Goal: Find specific page/section: Find specific page/section

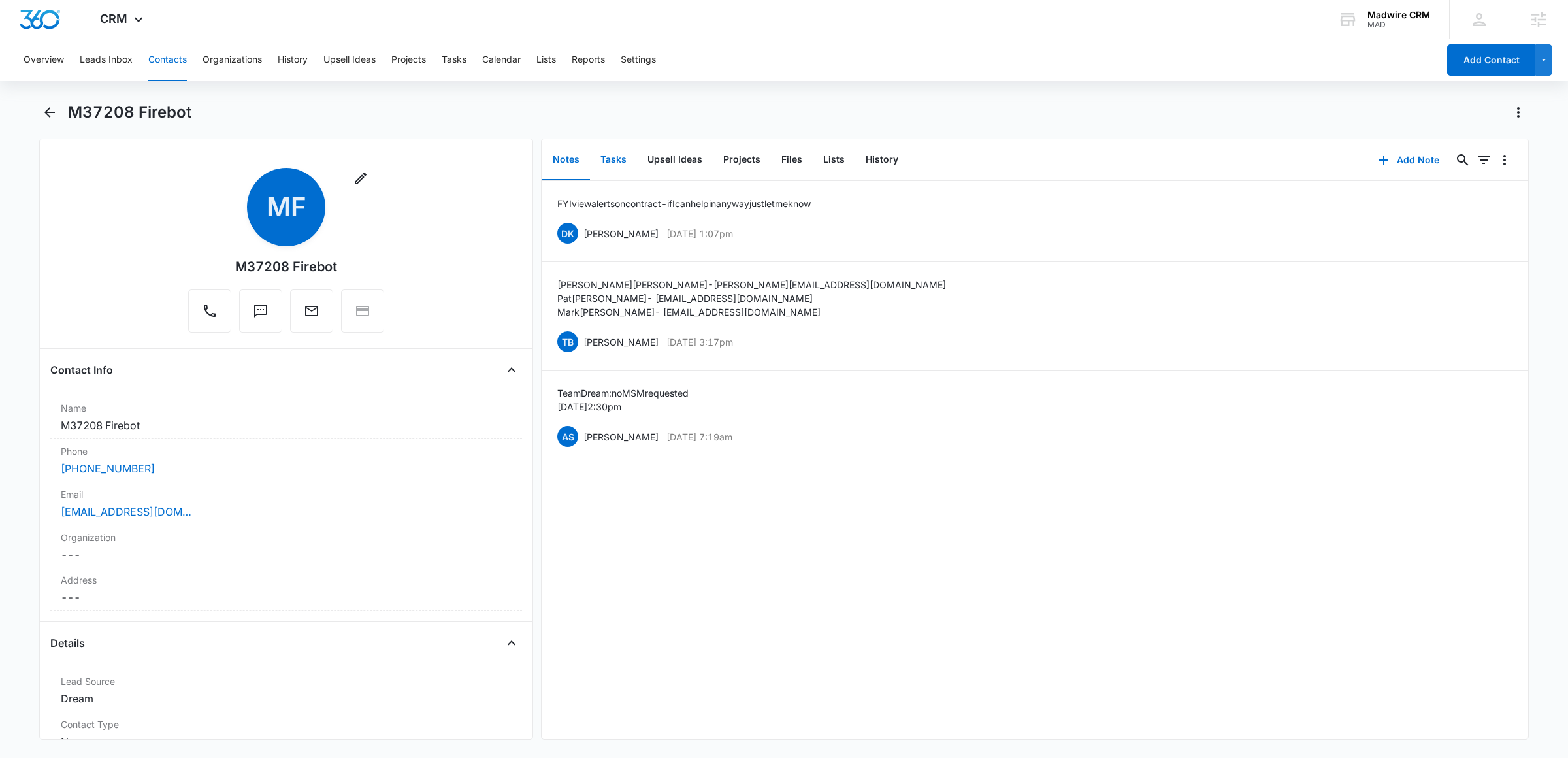
click at [599, 154] on button "Tasks" at bounding box center [613, 160] width 47 height 41
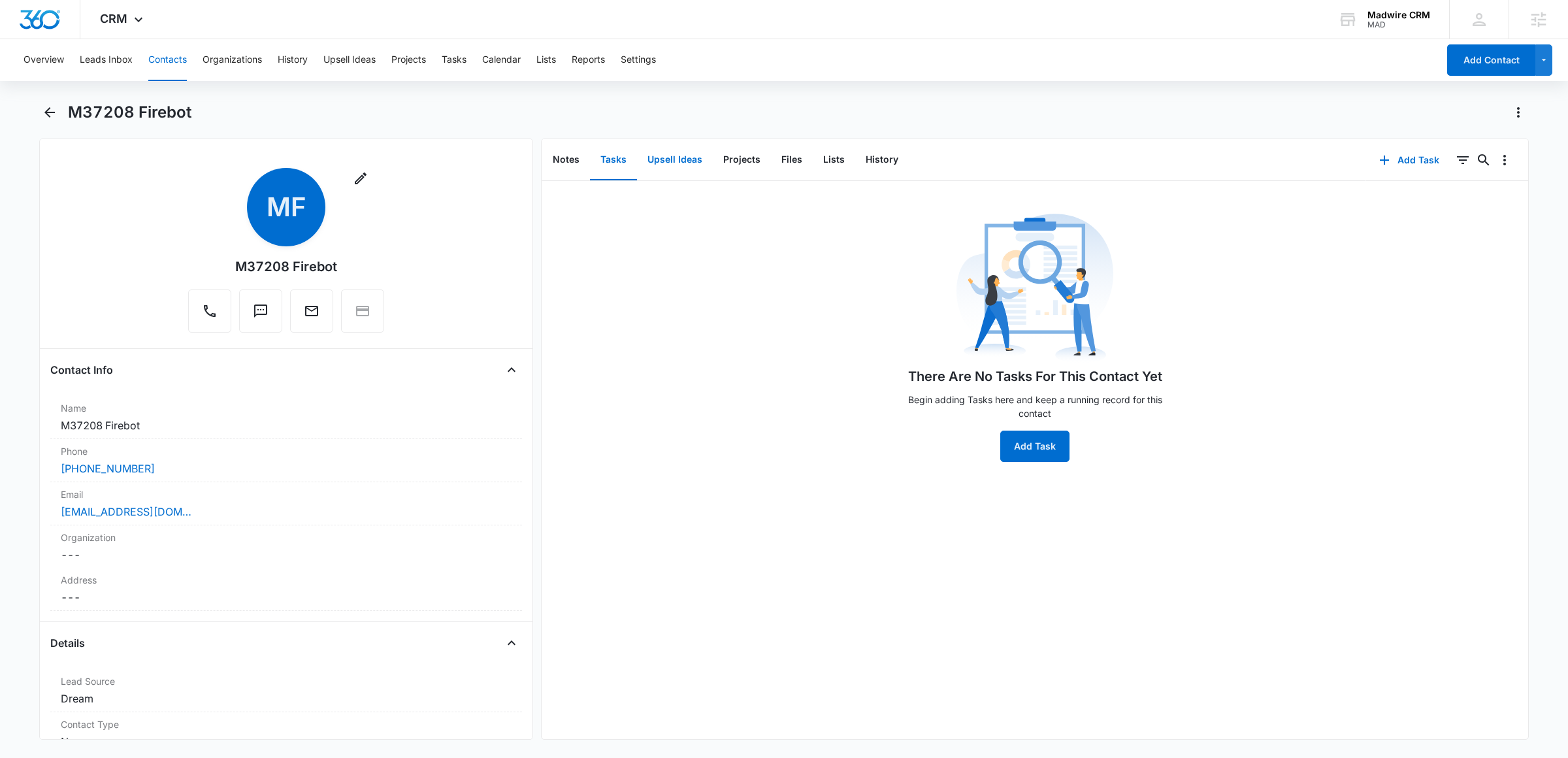
click at [648, 161] on button "Upsell Ideas" at bounding box center [675, 160] width 76 height 41
